Goal: Browse casually

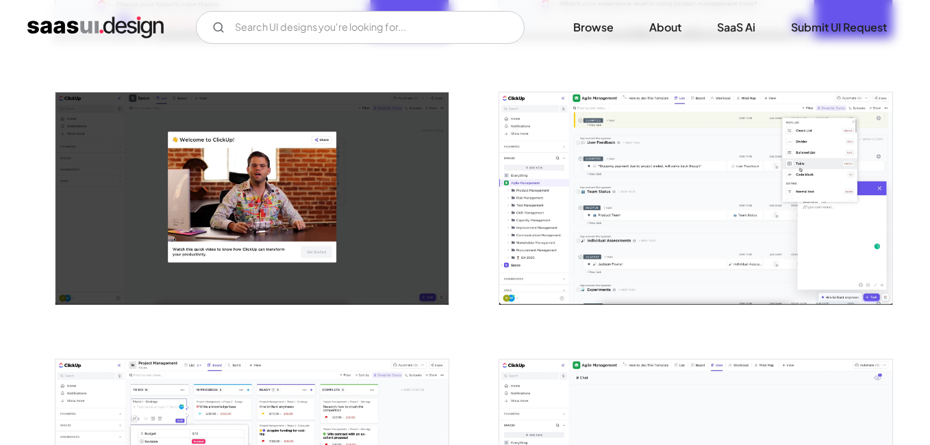
scroll to position [1036, 0]
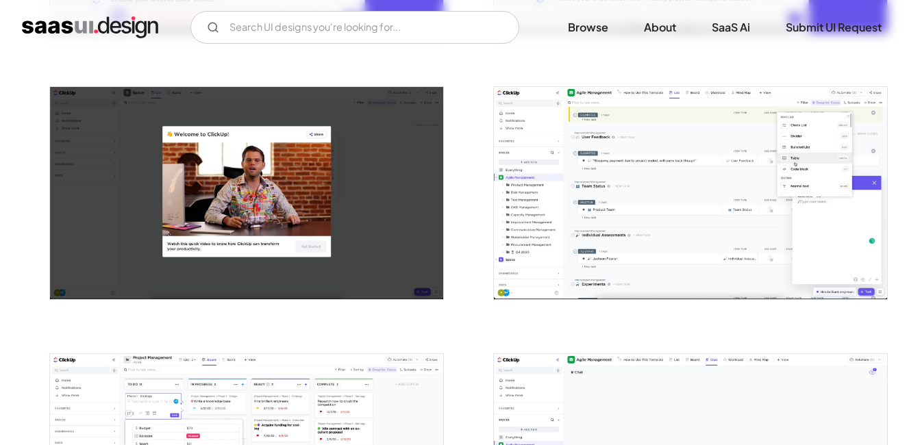
click at [338, 163] on img "open lightbox" at bounding box center [246, 193] width 393 height 212
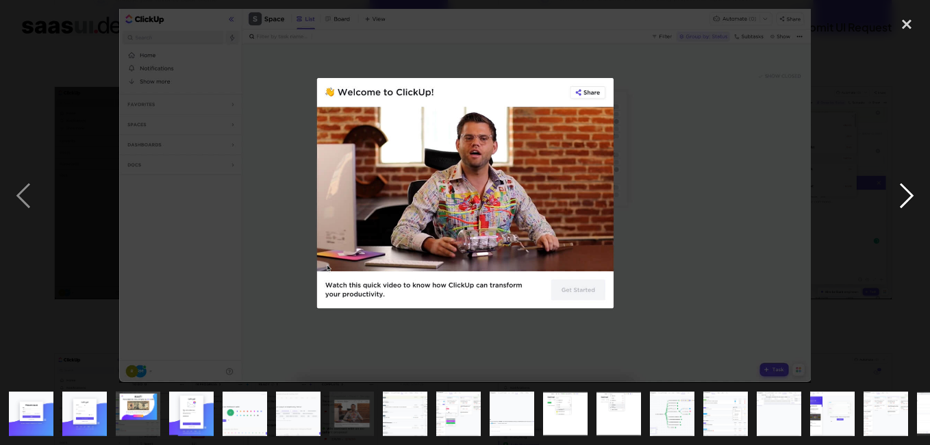
click at [904, 182] on div "next image" at bounding box center [907, 196] width 47 height 374
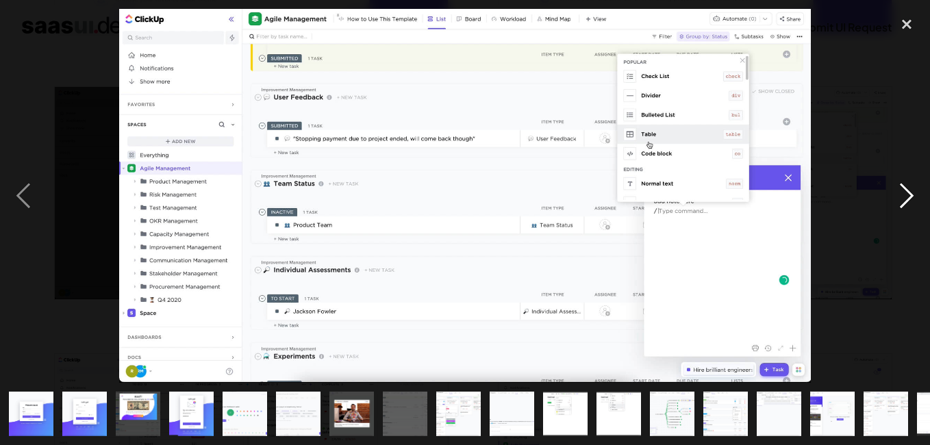
click at [904, 182] on div "next image" at bounding box center [907, 196] width 47 height 374
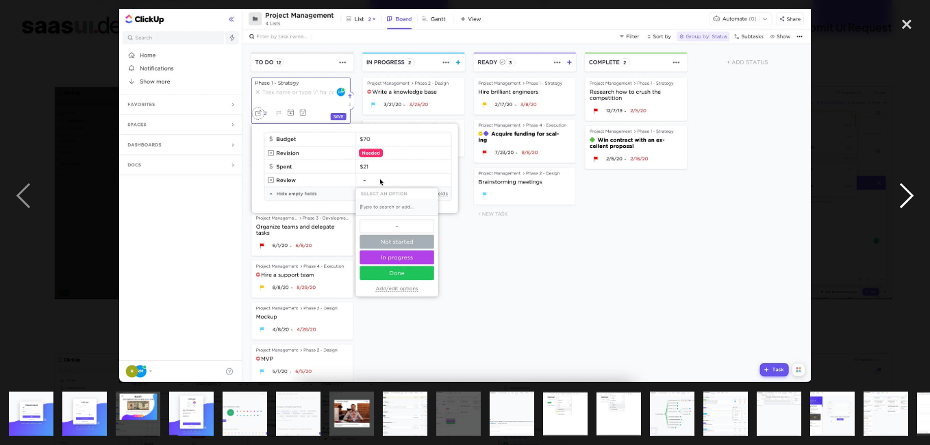
click at [905, 182] on div "next image" at bounding box center [907, 196] width 47 height 374
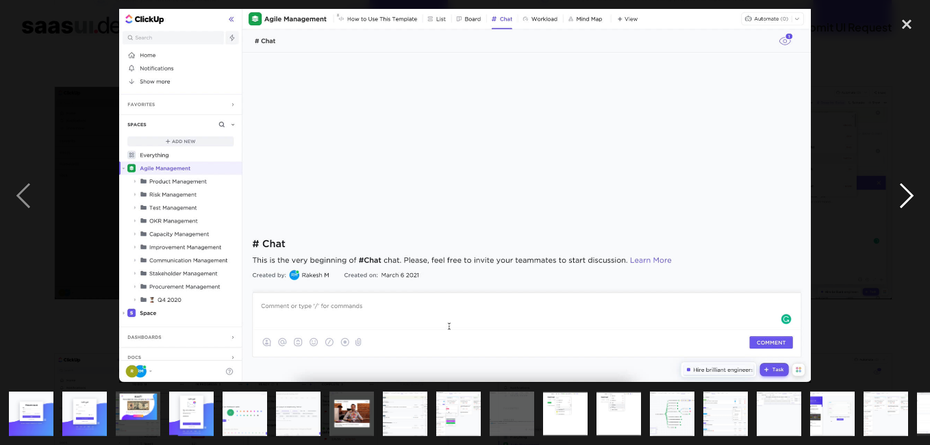
click at [904, 182] on div "next image" at bounding box center [907, 196] width 47 height 374
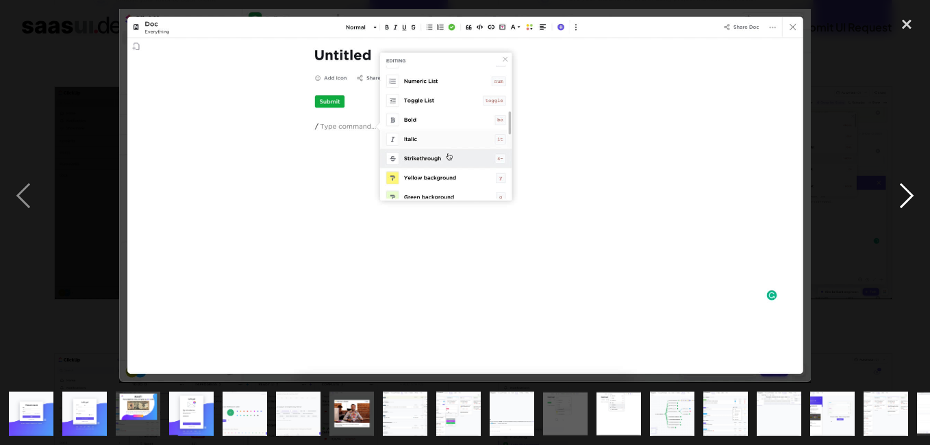
click at [904, 182] on div "next image" at bounding box center [907, 196] width 47 height 374
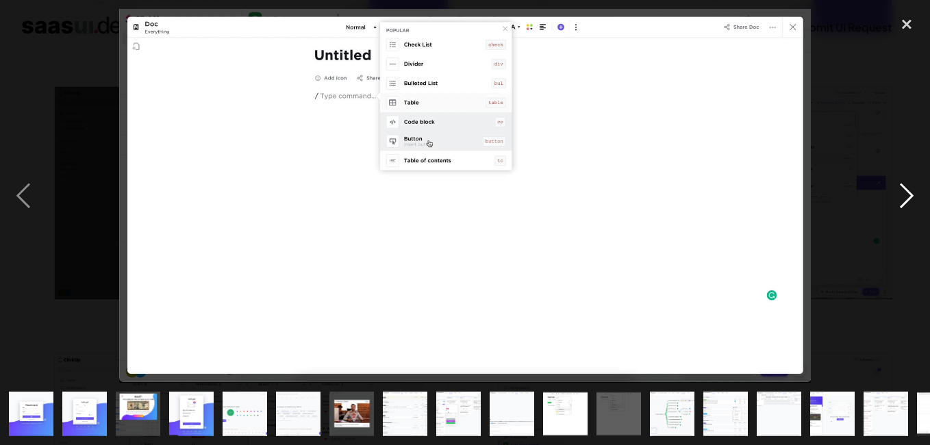
click at [904, 182] on div "next image" at bounding box center [907, 196] width 47 height 374
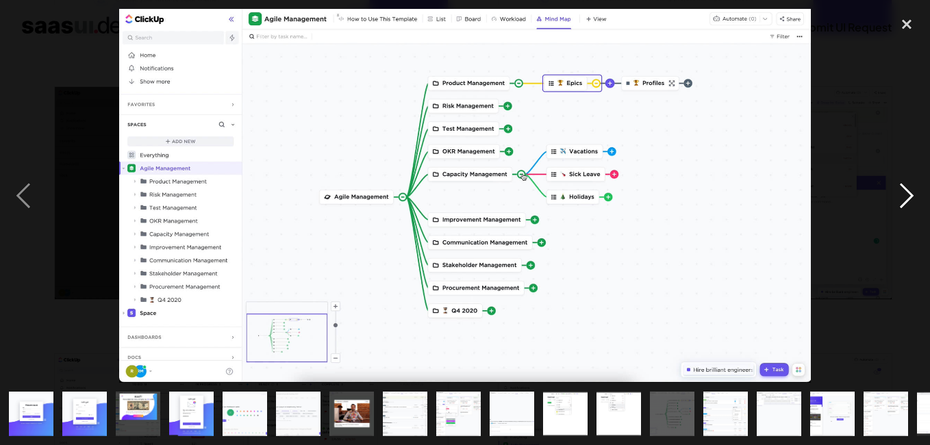
click at [906, 186] on div "next image" at bounding box center [907, 196] width 47 height 374
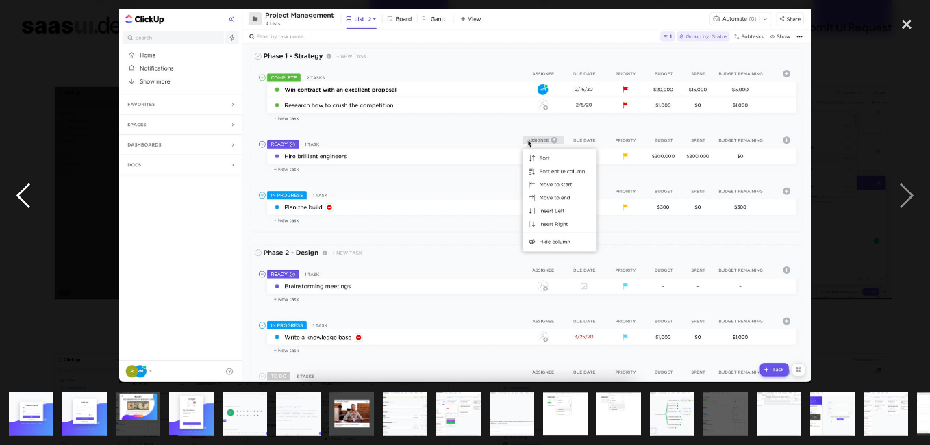
click at [39, 181] on div "previous image" at bounding box center [23, 196] width 47 height 374
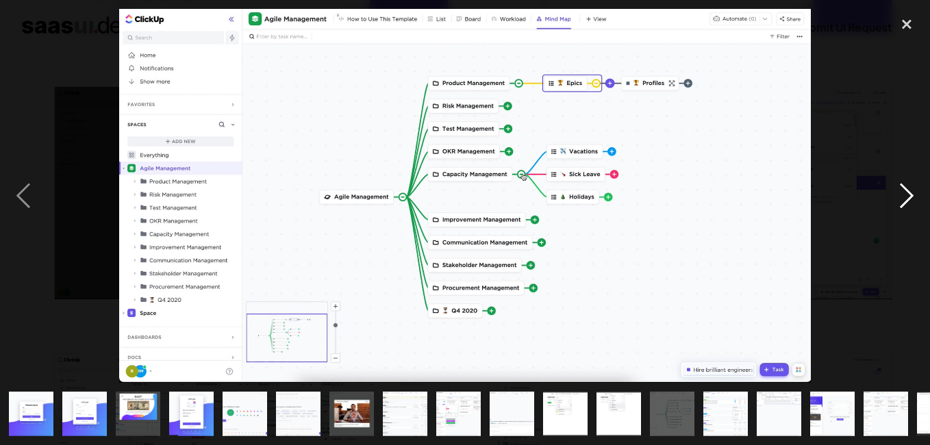
click at [902, 205] on div "next image" at bounding box center [907, 196] width 47 height 374
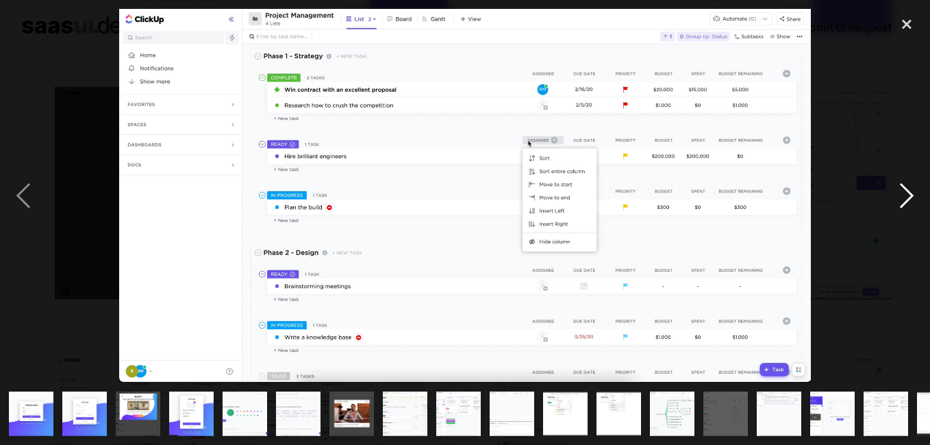
click at [902, 205] on div "next image" at bounding box center [907, 196] width 47 height 374
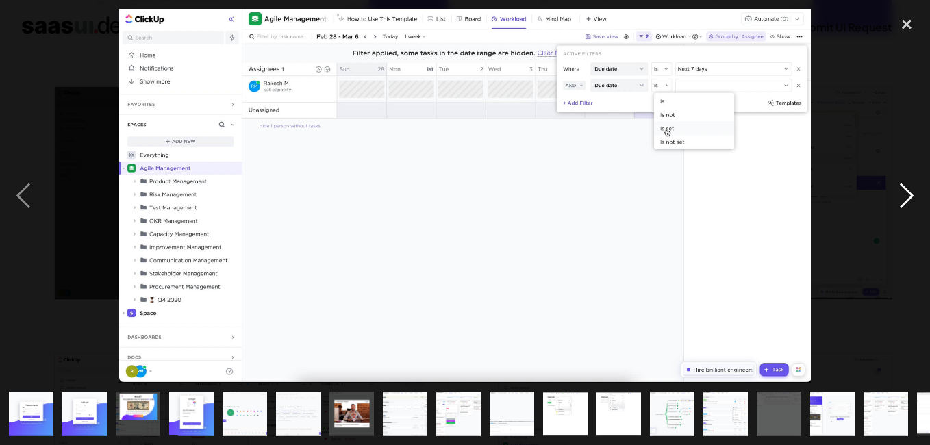
click at [904, 182] on div "next image" at bounding box center [907, 196] width 47 height 374
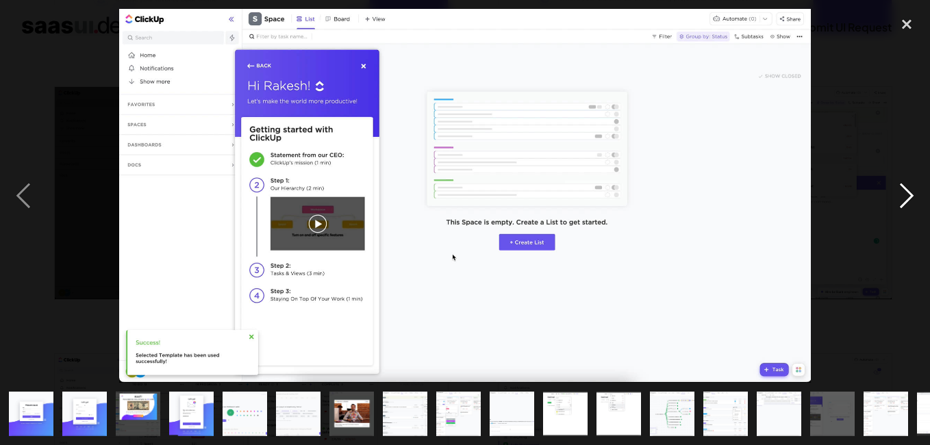
click at [892, 182] on div "next image" at bounding box center [907, 196] width 47 height 374
